Goal: Check status: Check status

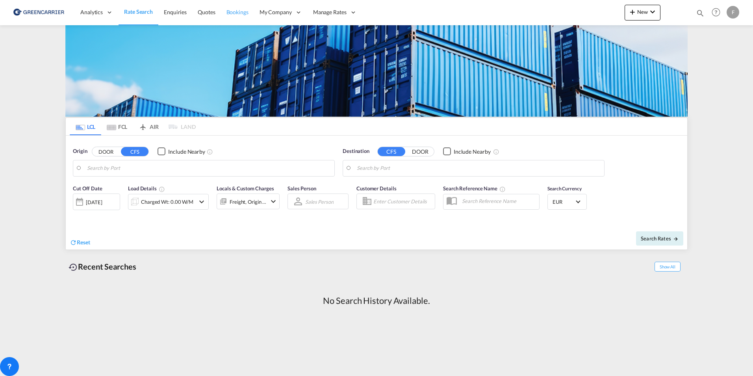
click at [241, 11] on span "Bookings" at bounding box center [238, 12] width 22 height 7
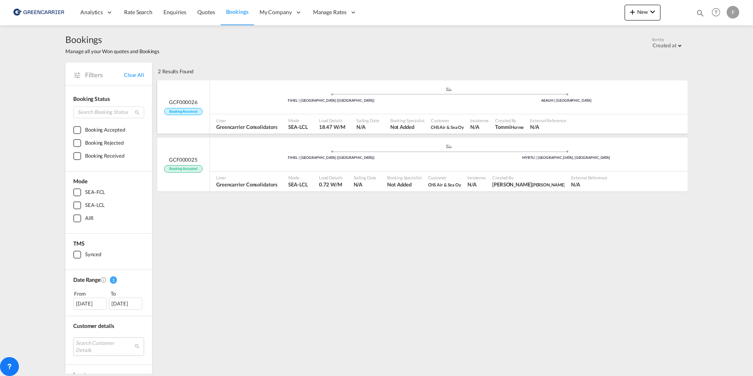
click at [260, 128] on span "Greencarrier Consolidators" at bounding box center [246, 126] width 61 height 7
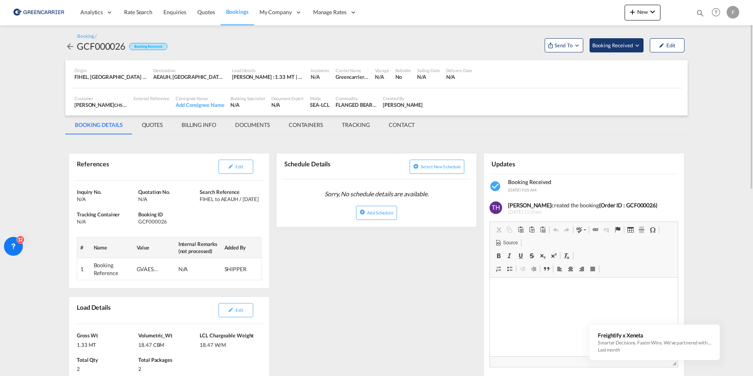
click at [641, 45] on md-icon "Open demo menu" at bounding box center [637, 45] width 7 height 7
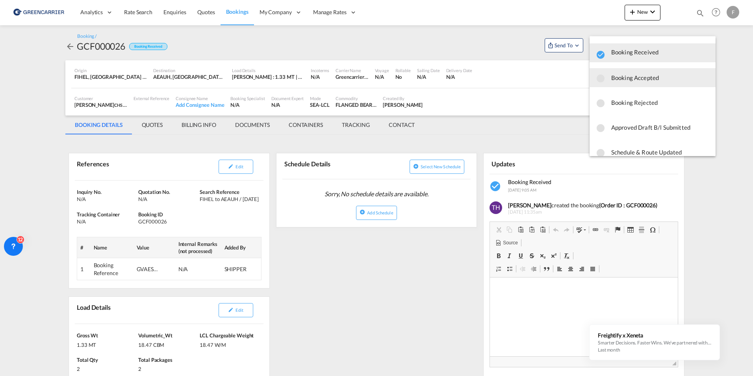
click at [651, 73] on span "Booking Accepted" at bounding box center [661, 78] width 98 height 14
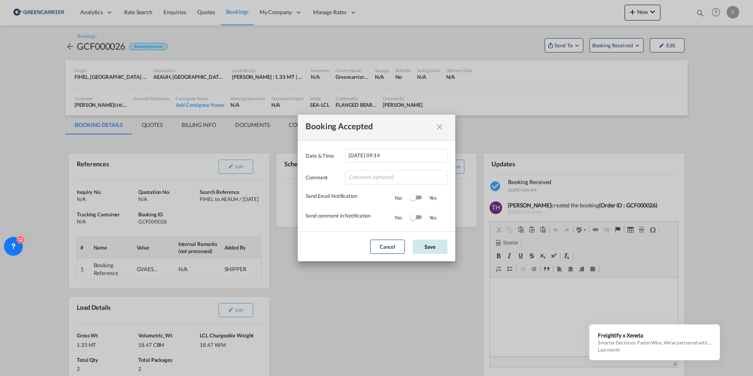
click at [420, 247] on button "Save" at bounding box center [430, 247] width 35 height 14
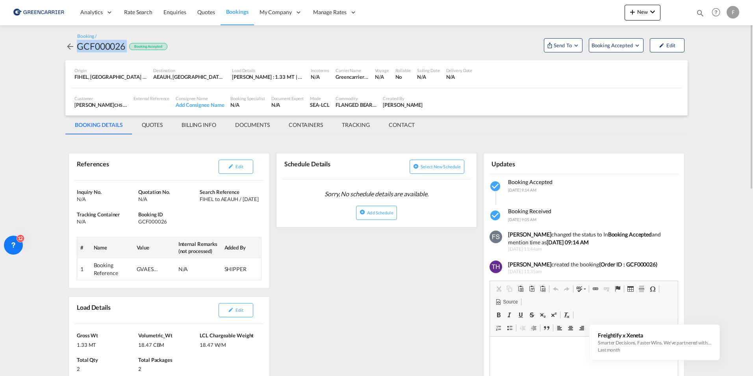
drag, startPoint x: 77, startPoint y: 45, endPoint x: 129, endPoint y: 47, distance: 52.4
click at [129, 47] on div "GCF000026 Booking Accepted" at bounding box center [116, 46] width 102 height 13
copy div "GCF000026"
click at [152, 270] on div "GVAES2509296" at bounding box center [149, 269] width 24 height 8
drag, startPoint x: 138, startPoint y: 268, endPoint x: 170, endPoint y: 269, distance: 32.3
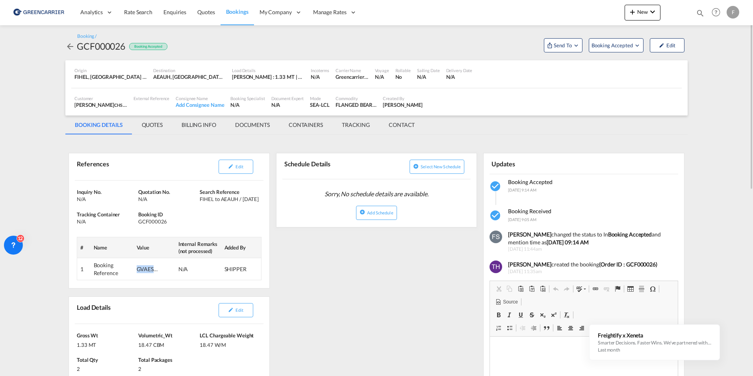
click at [170, 269] on td "GVAES2509296" at bounding box center [155, 269] width 42 height 22
copy div "GVAES25092"
drag, startPoint x: 158, startPoint y: 269, endPoint x: 152, endPoint y: 269, distance: 5.9
click at [158, 269] on div "GVAES2509296" at bounding box center [149, 269] width 24 height 8
click at [152, 269] on div "GVAES2509296" at bounding box center [149, 269] width 24 height 8
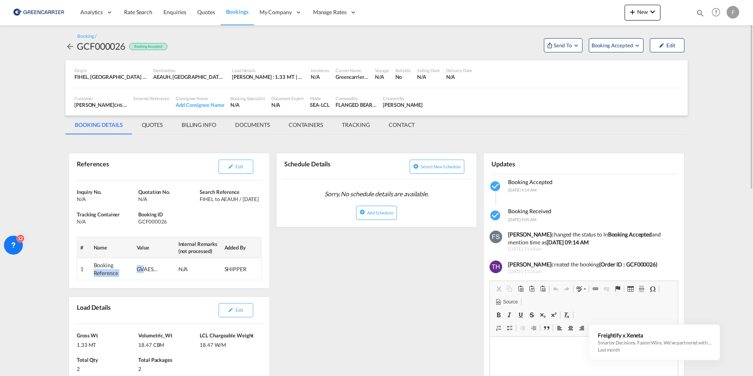
click at [117, 267] on tr "1 Booking Reference GVAES2509296 N/A SHIPPER" at bounding box center [169, 269] width 184 height 22
drag, startPoint x: 117, startPoint y: 267, endPoint x: 141, endPoint y: 266, distance: 23.7
click at [141, 266] on div "GVAES2509296" at bounding box center [149, 269] width 24 height 8
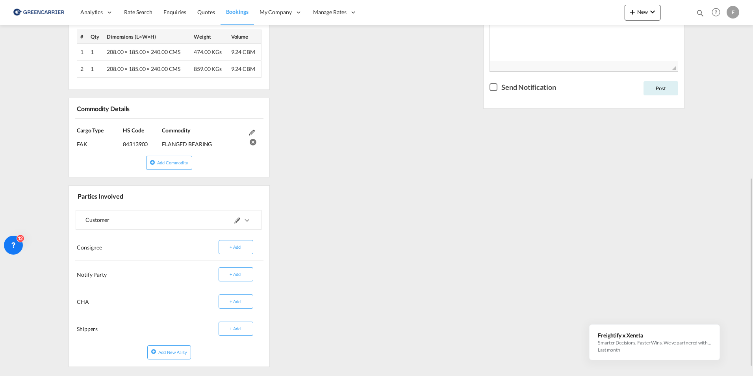
scroll to position [158, 0]
